Goal: Browse casually

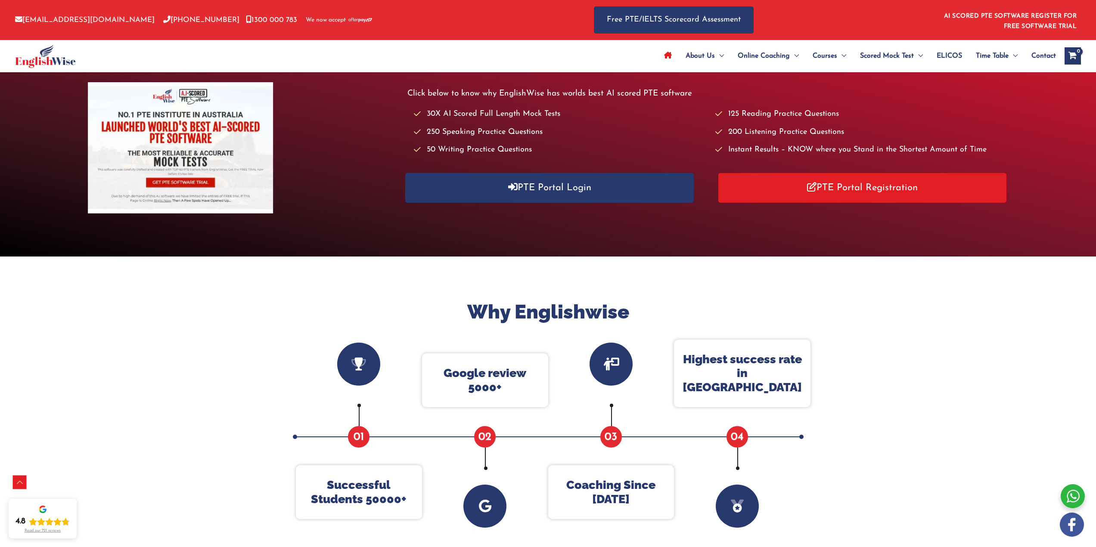
scroll to position [43, 0]
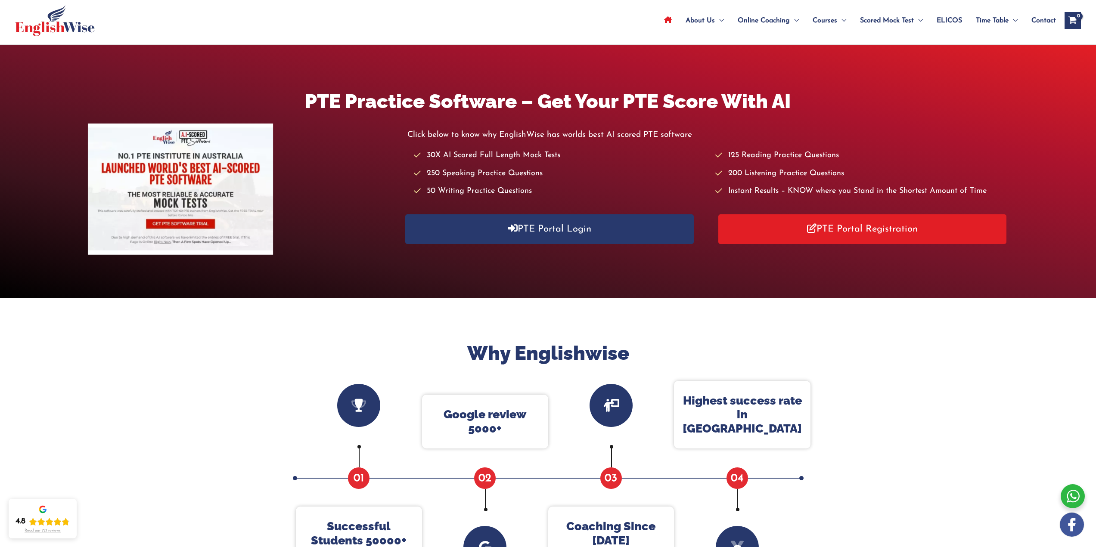
drag, startPoint x: 499, startPoint y: 314, endPoint x: 490, endPoint y: 316, distance: 9.8
click at [490, 316] on div at bounding box center [548, 485] width 1096 height 374
drag, startPoint x: 489, startPoint y: 316, endPoint x: 467, endPoint y: 316, distance: 22.0
drag, startPoint x: 467, startPoint y: 316, endPoint x: 451, endPoint y: 311, distance: 17.6
click at [457, 307] on div at bounding box center [548, 485] width 1096 height 374
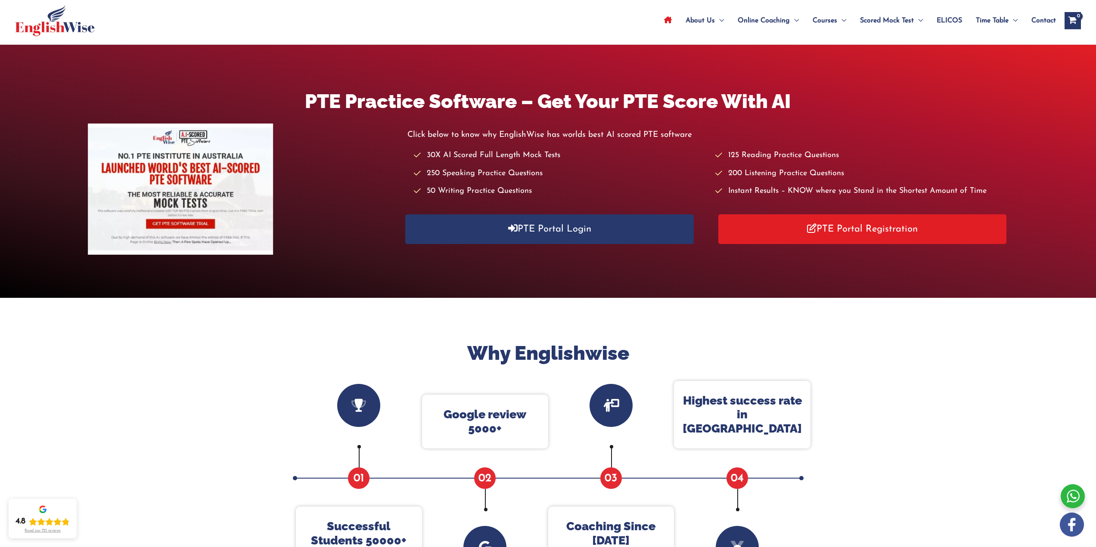
drag, startPoint x: 457, startPoint y: 307, endPoint x: 456, endPoint y: 301, distance: 5.2
click at [456, 301] on div at bounding box center [548, 485] width 1096 height 374
drag, startPoint x: 458, startPoint y: 304, endPoint x: 437, endPoint y: 302, distance: 20.8
click at [437, 302] on div at bounding box center [548, 485] width 1096 height 374
drag, startPoint x: 463, startPoint y: 332, endPoint x: 462, endPoint y: 340, distance: 8.2
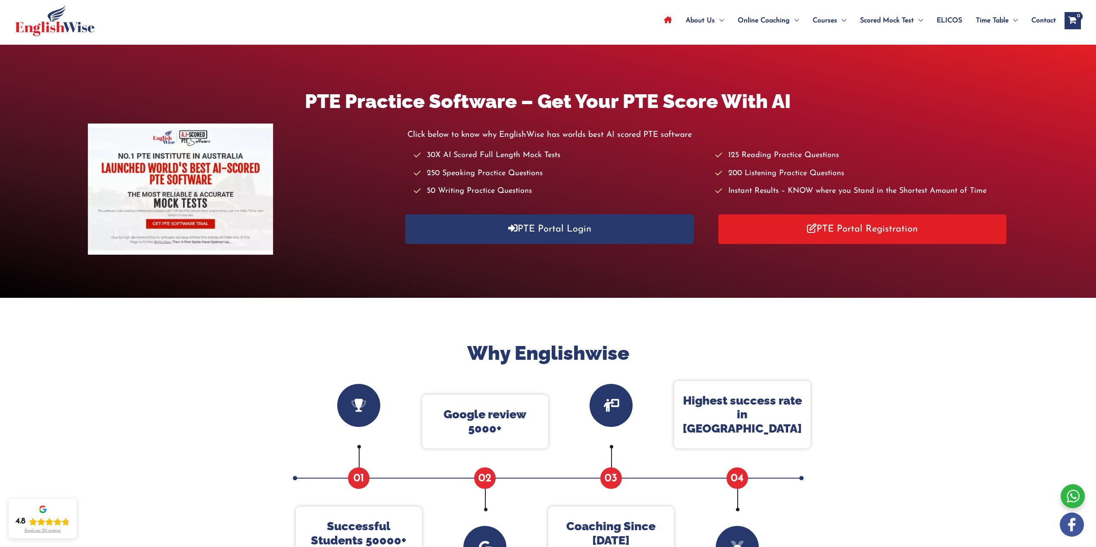
click at [462, 340] on div at bounding box center [548, 485] width 1096 height 374
drag, startPoint x: 472, startPoint y: 374, endPoint x: 465, endPoint y: 373, distance: 7.4
drag, startPoint x: 465, startPoint y: 373, endPoint x: 460, endPoint y: 371, distance: 5.2
click at [453, 372] on div "Why Englishwise Successful Students 50000+ 01 Google review 5000+ 02 Coaching S…" at bounding box center [548, 485] width 517 height 288
click at [458, 376] on div "Why Englishwise Successful Students 50000+ 01 Google review 5000+ 02 Coaching S…" at bounding box center [548, 485] width 517 height 288
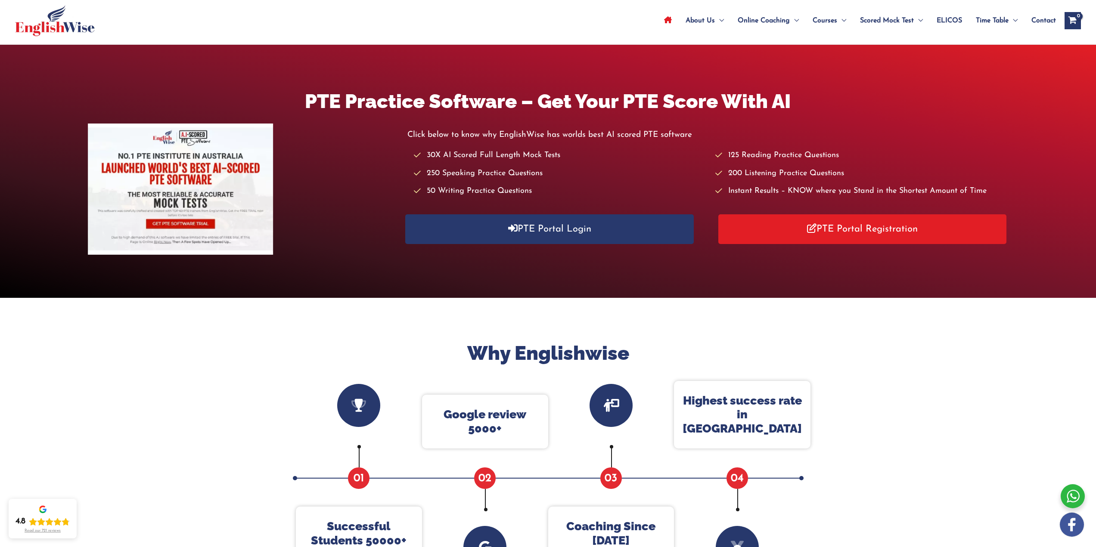
drag, startPoint x: 462, startPoint y: 376, endPoint x: 432, endPoint y: 362, distance: 33.7
click at [432, 362] on h2 "Why Englishwise" at bounding box center [548, 353] width 517 height 25
drag, startPoint x: 463, startPoint y: 374, endPoint x: 448, endPoint y: 360, distance: 20.7
click at [448, 360] on h2 "Why Englishwise" at bounding box center [548, 353] width 517 height 25
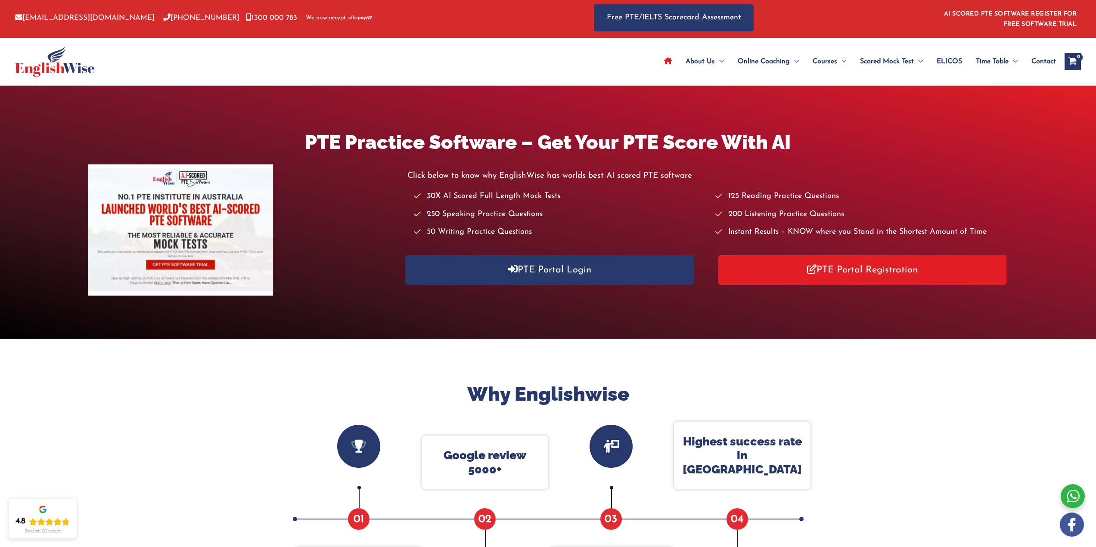
scroll to position [0, 0]
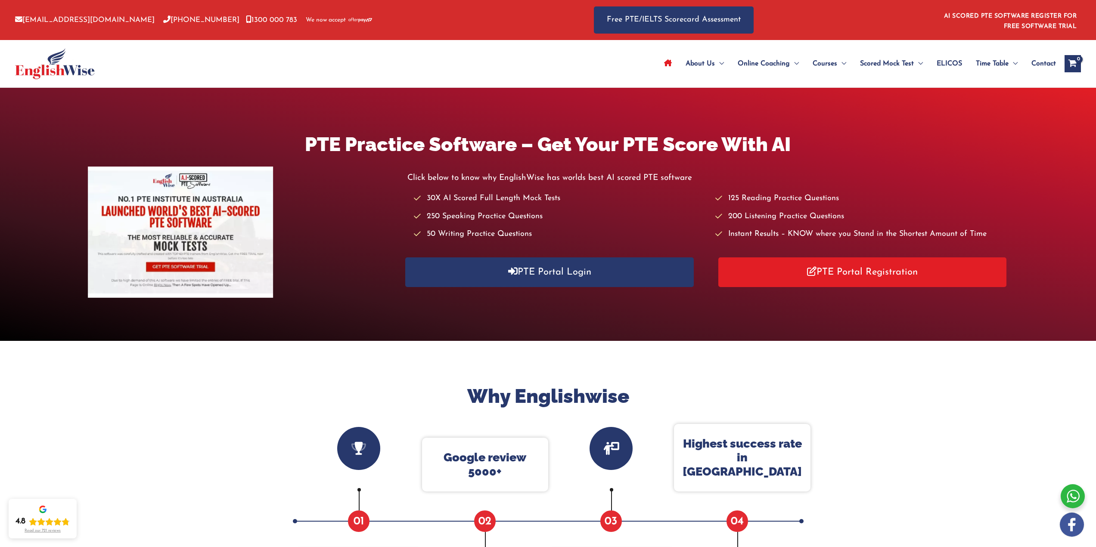
click at [390, 13] on div at bounding box center [478, 20] width 205 height 40
drag, startPoint x: 390, startPoint y: 13, endPoint x: 379, endPoint y: 12, distance: 10.8
click at [379, 12] on div at bounding box center [478, 20] width 205 height 40
drag, startPoint x: 378, startPoint y: 12, endPoint x: 365, endPoint y: 10, distance: 12.6
click at [376, 10] on div at bounding box center [478, 20] width 205 height 40
